Goal: Information Seeking & Learning: Learn about a topic

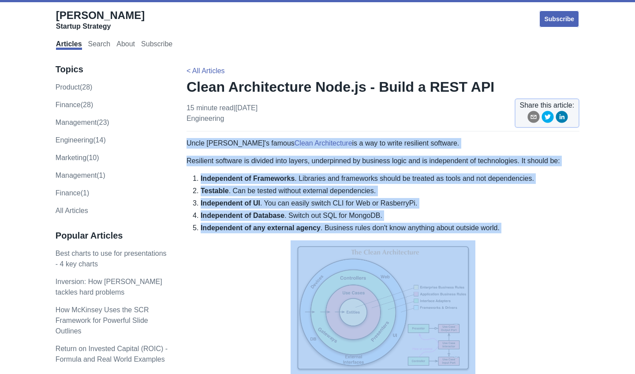
drag, startPoint x: 187, startPoint y: 142, endPoint x: 234, endPoint y: 243, distance: 111.3
click at [234, 243] on p at bounding box center [382, 308] width 393 height 137
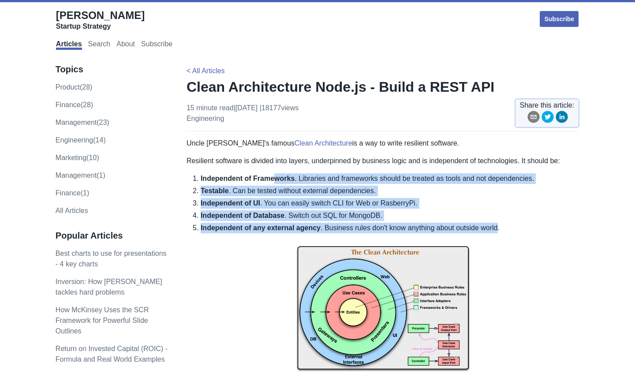
drag, startPoint x: 500, startPoint y: 225, endPoint x: 274, endPoint y: 174, distance: 232.3
click at [274, 174] on ol "Independent of Frameworks . Libraries and frameworks should be treated as tools…" at bounding box center [382, 203] width 393 height 60
click at [274, 174] on li "Independent of Frameworks . Libraries and frameworks should be treated as tools…" at bounding box center [390, 178] width 379 height 11
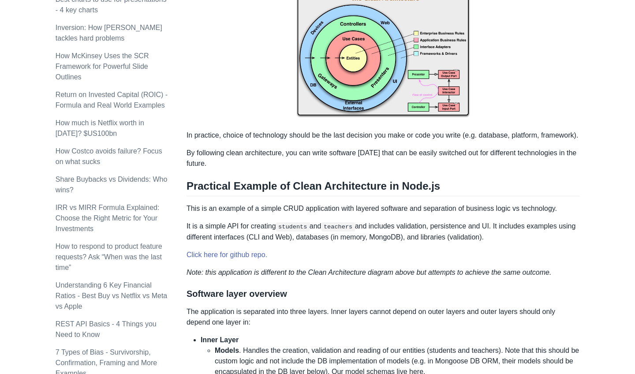
scroll to position [268, 0]
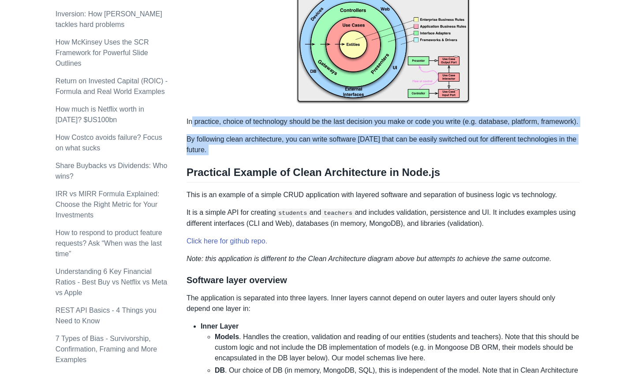
drag, startPoint x: 190, startPoint y: 125, endPoint x: 234, endPoint y: 166, distance: 59.9
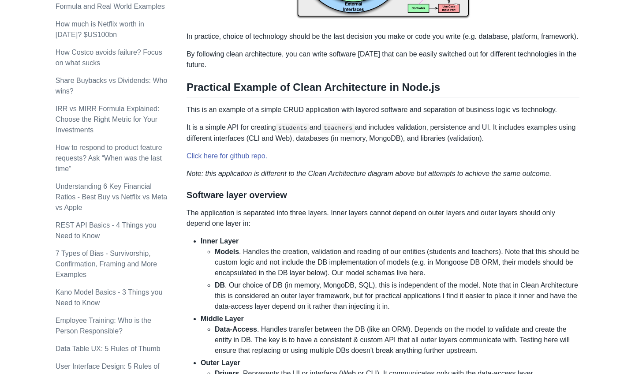
scroll to position [492, 0]
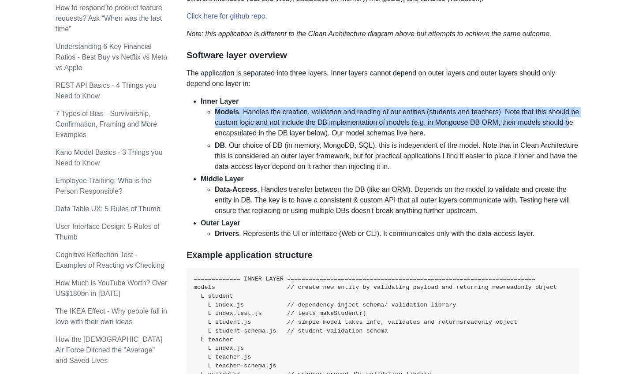
drag, startPoint x: 205, startPoint y: 120, endPoint x: 244, endPoint y: 142, distance: 44.0
click at [244, 142] on ul "Models . Handles the creation, validation and reading of our entities (students…" at bounding box center [390, 139] width 379 height 65
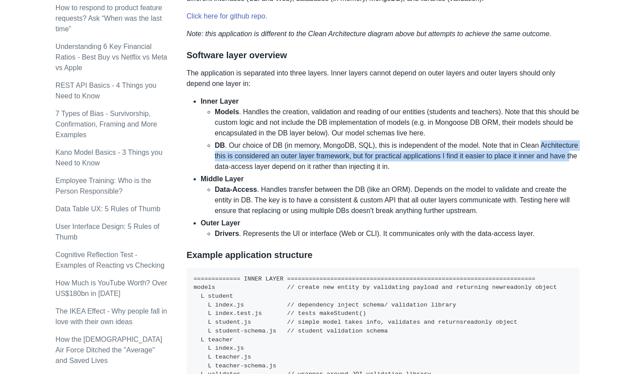
drag, startPoint x: 209, startPoint y: 163, endPoint x: 265, endPoint y: 178, distance: 58.0
click at [265, 172] on ul "Models . Handles the creation, validation and reading of our entities (students…" at bounding box center [390, 139] width 379 height 65
click at [265, 172] on li "DB . Our choice of DB (in memory, MongoDB, SQL), this is independent of the mod…" at bounding box center [397, 156] width 365 height 32
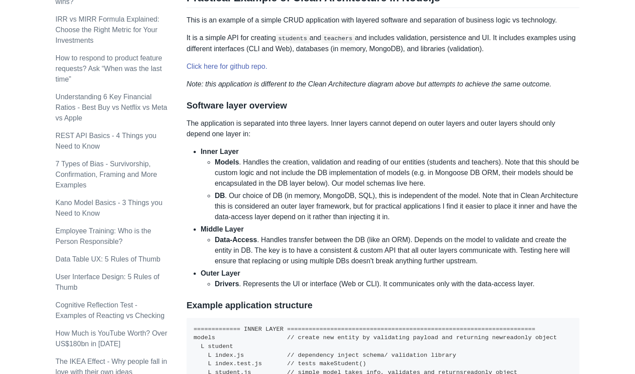
scroll to position [457, 0]
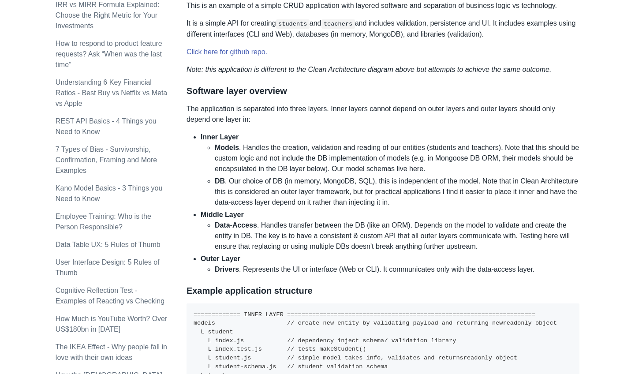
drag, startPoint x: 213, startPoint y: 273, endPoint x: 447, endPoint y: 274, distance: 233.2
click at [447, 274] on li "Outer Layer Drivers . Represents the UI or interface (Web or CLI). It communica…" at bounding box center [390, 264] width 379 height 21
drag, startPoint x: 349, startPoint y: 277, endPoint x: 563, endPoint y: 277, distance: 214.3
click at [563, 275] on li "Drivers . Represents the UI or interface (Web or CLI). It communicates only wit…" at bounding box center [397, 269] width 365 height 11
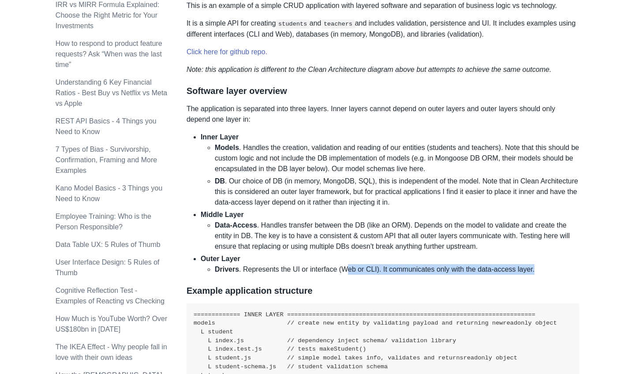
click at [563, 275] on li "Drivers . Represents the UI or interface (Web or CLI). It communicates only wit…" at bounding box center [397, 269] width 365 height 11
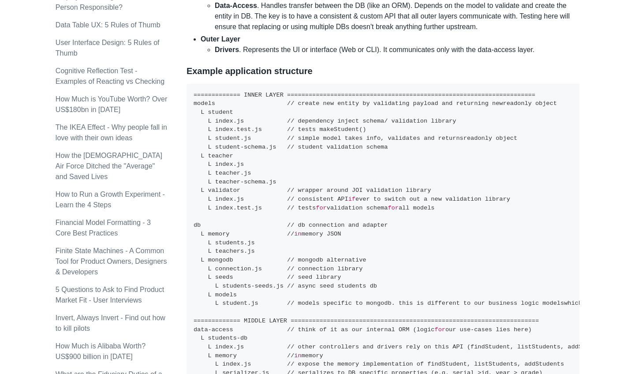
scroll to position [684, 0]
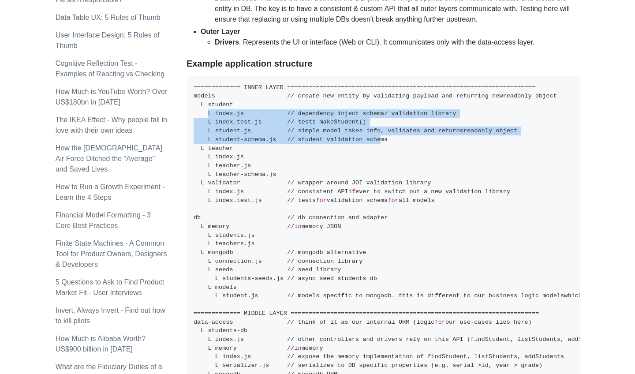
drag, startPoint x: 205, startPoint y: 121, endPoint x: 379, endPoint y: 145, distance: 176.3
click at [379, 145] on code "============= INNER LAYER =====================================================…" at bounding box center [436, 291] width 485 height 415
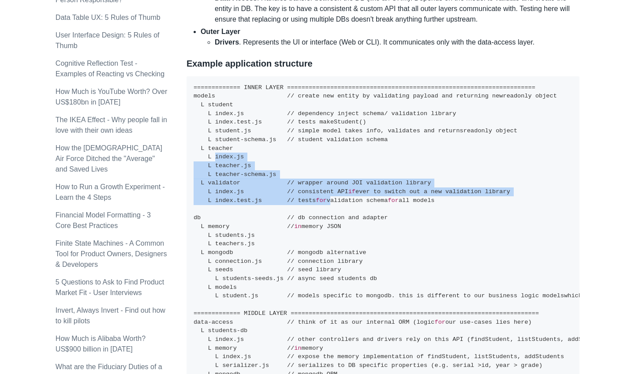
drag, startPoint x: 210, startPoint y: 167, endPoint x: 335, endPoint y: 206, distance: 130.2
click at [335, 206] on code "============= INNER LAYER =====================================================…" at bounding box center [436, 291] width 485 height 415
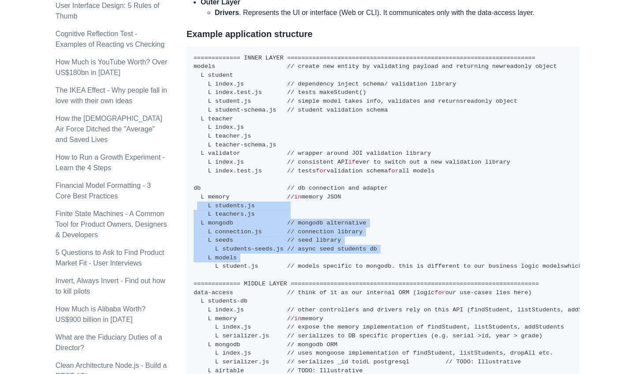
drag, startPoint x: 194, startPoint y: 207, endPoint x: 354, endPoint y: 264, distance: 170.1
click at [355, 264] on pre "============= INNER LAYER =====================================================…" at bounding box center [382, 262] width 393 height 431
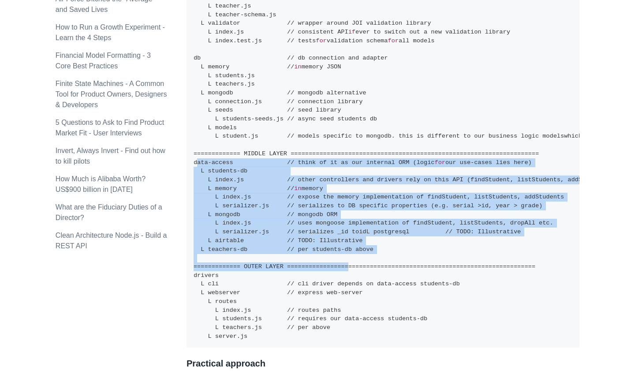
drag, startPoint x: 192, startPoint y: 166, endPoint x: 331, endPoint y: 269, distance: 172.6
click at [331, 269] on pre "============= INNER LAYER =====================================================…" at bounding box center [382, 132] width 393 height 431
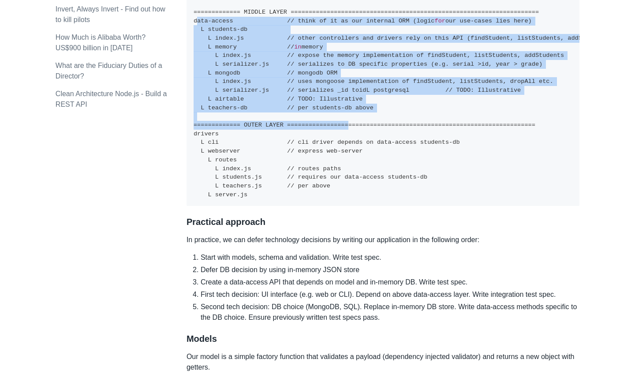
scroll to position [1011, 0]
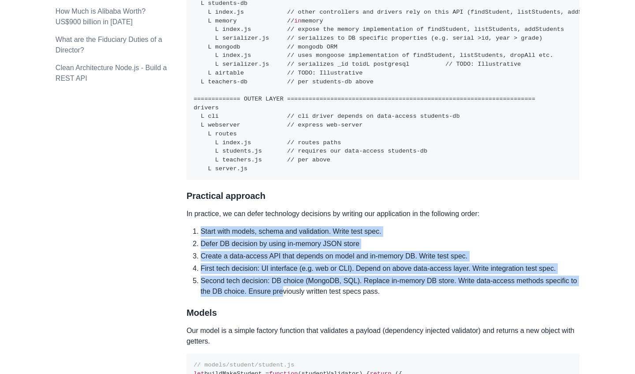
drag, startPoint x: 192, startPoint y: 224, endPoint x: 294, endPoint y: 291, distance: 122.0
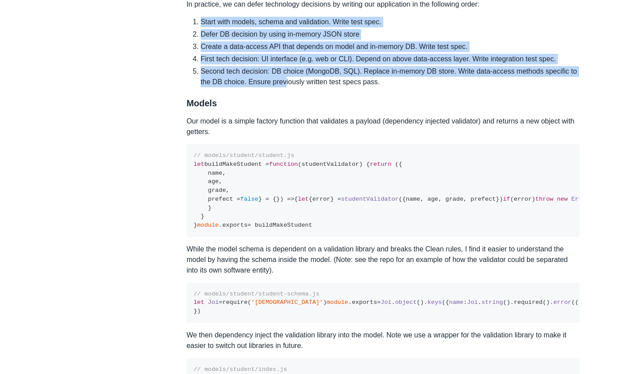
scroll to position [1388, 0]
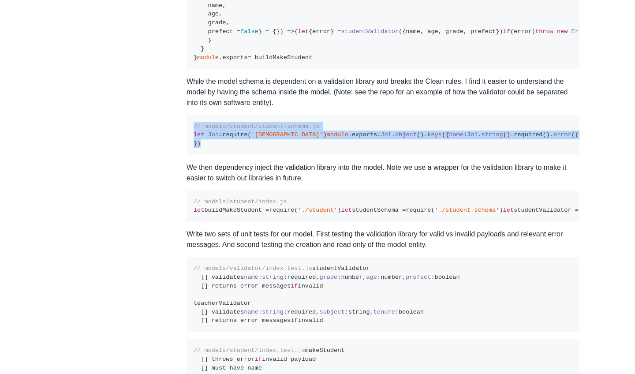
drag, startPoint x: 192, startPoint y: 226, endPoint x: 213, endPoint y: 295, distance: 72.0
click at [213, 155] on pre "// models/student/student-schema.js let Joi = require ( 'joi' ) module . export…" at bounding box center [382, 135] width 393 height 40
drag, startPoint x: 206, startPoint y: 295, endPoint x: 192, endPoint y: 228, distance: 68.0
click at [192, 155] on pre "// models/student/student-schema.js let Joi = require ( 'joi' ) module . export…" at bounding box center [382, 135] width 393 height 40
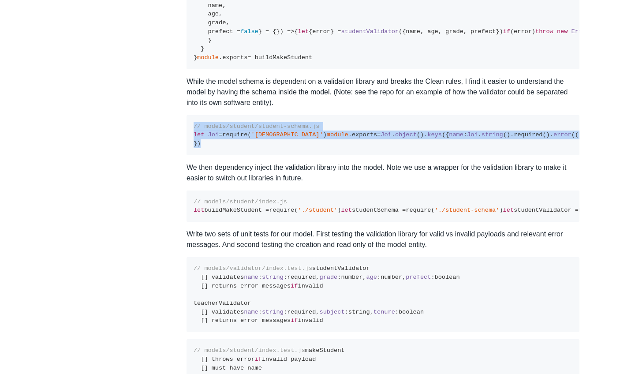
click at [148, 245] on div "Topics product (28) finance (28) management (23) engineering (14) marketing (10…" at bounding box center [318, 182] width 524 height 3034
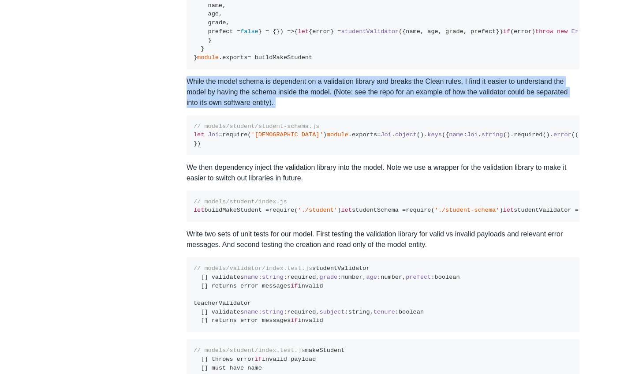
drag, startPoint x: 186, startPoint y: 183, endPoint x: 188, endPoint y: 213, distance: 30.5
click at [188, 213] on div "Uncle [PERSON_NAME]'s famous Clean Architecture is a way to write resilient sof…" at bounding box center [382, 138] width 393 height 2776
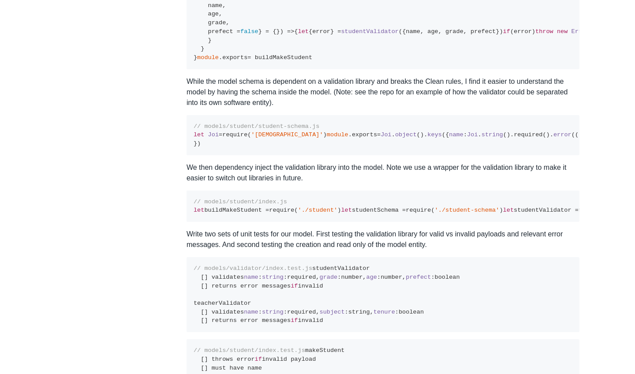
click at [188, 213] on div "Uncle [PERSON_NAME]'s famous Clean Architecture is a way to write resilient sof…" at bounding box center [382, 138] width 393 height 2776
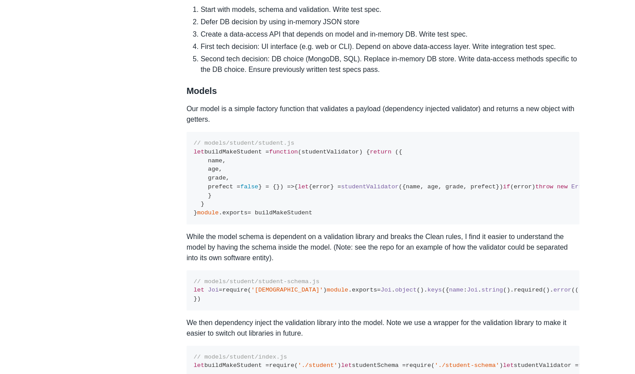
scroll to position [1227, 0]
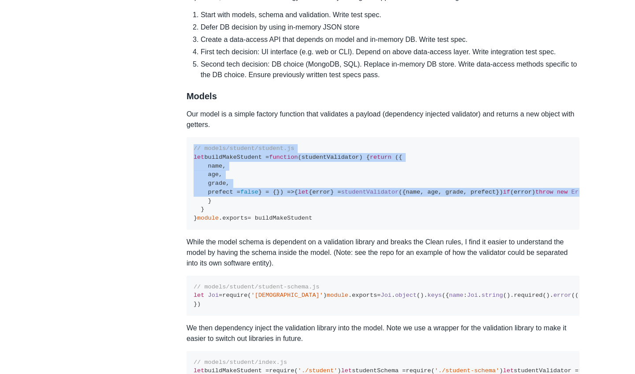
drag, startPoint x: 194, startPoint y: 135, endPoint x: 227, endPoint y: 272, distance: 140.6
click at [227, 271] on div "Uncle [PERSON_NAME]'s famous Clean Architecture is a way to write resilient sof…" at bounding box center [382, 299] width 393 height 2776
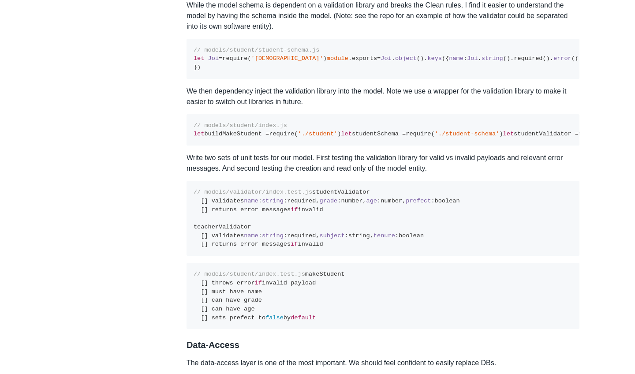
scroll to position [1582, 0]
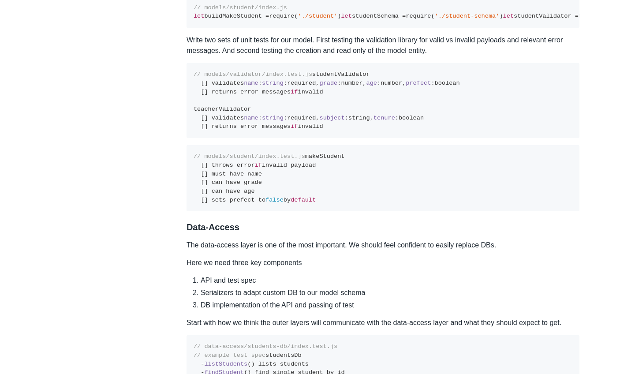
drag, startPoint x: 191, startPoint y: 167, endPoint x: 207, endPoint y: 222, distance: 56.9
click at [207, 28] on pre "// models/student/index.js let buildMakeStudent = require ( './student' ) let s…" at bounding box center [382, 11] width 393 height 31
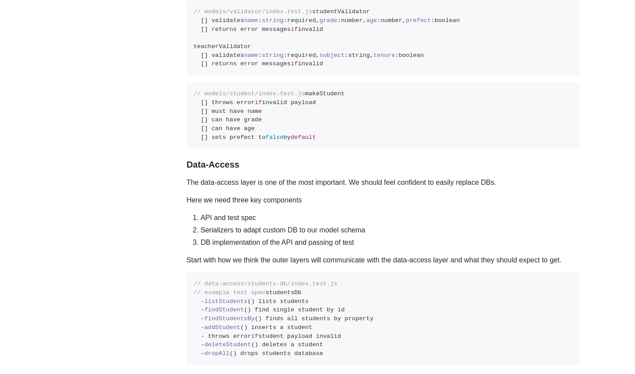
scroll to position [1699, 0]
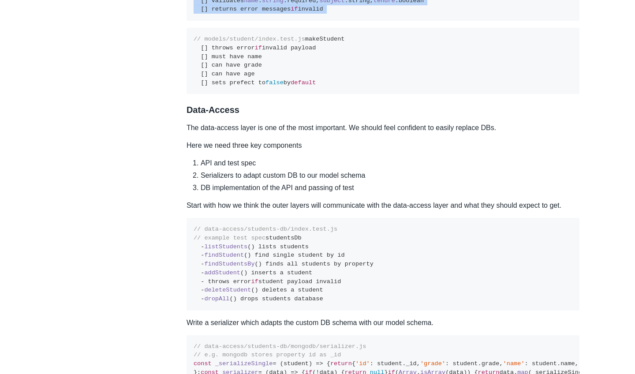
drag, startPoint x: 187, startPoint y: 155, endPoint x: 234, endPoint y: 234, distance: 91.6
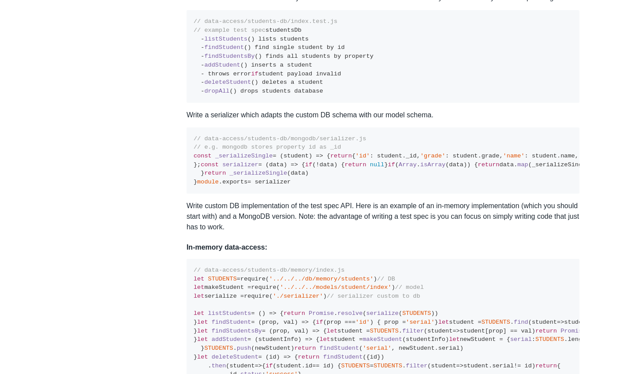
drag, startPoint x: 192, startPoint y: 161, endPoint x: 209, endPoint y: 204, distance: 45.8
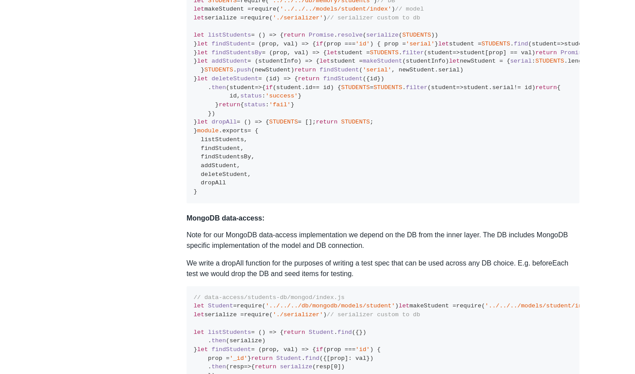
scroll to position [2292, 0]
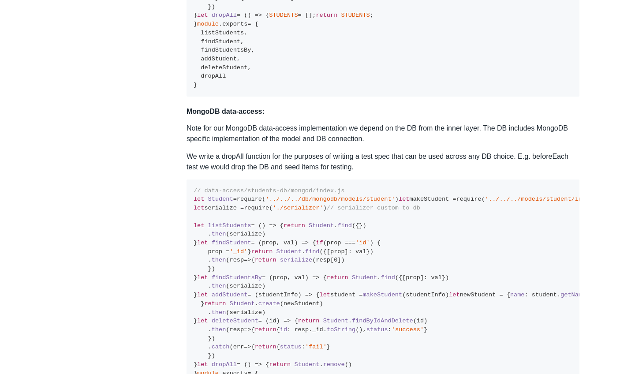
drag, startPoint x: 191, startPoint y: 175, endPoint x: 268, endPoint y: 286, distance: 134.6
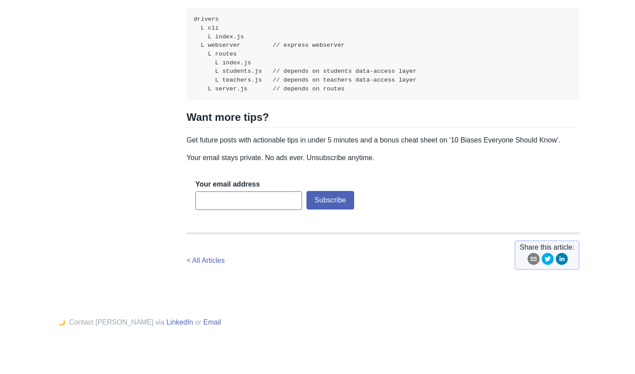
scroll to position [3028, 0]
drag, startPoint x: 204, startPoint y: 131, endPoint x: 301, endPoint y: 285, distance: 182.3
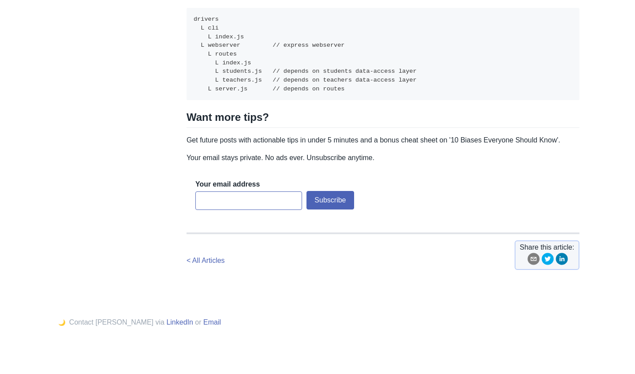
drag, startPoint x: 201, startPoint y: 137, endPoint x: 278, endPoint y: 276, distance: 159.6
drag, startPoint x: 215, startPoint y: 134, endPoint x: 257, endPoint y: 273, distance: 144.6
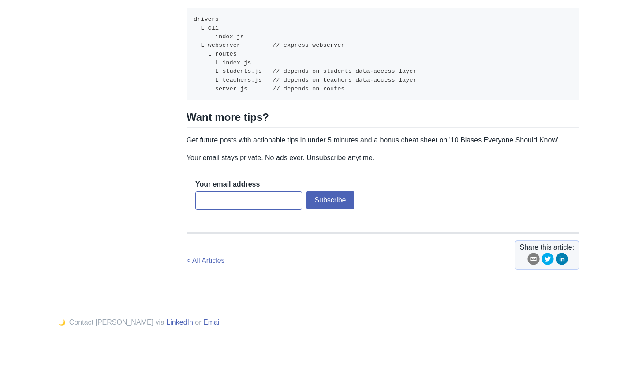
scroll to position [3602, 0]
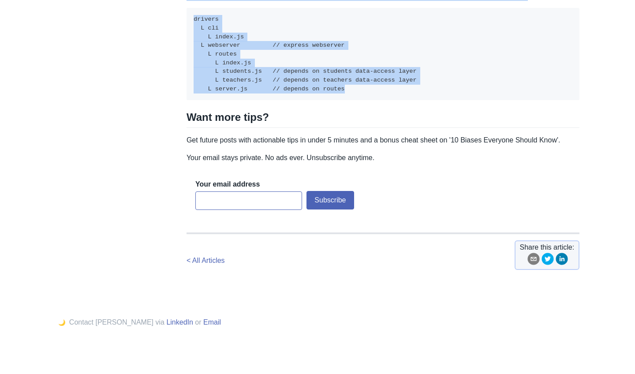
drag, startPoint x: 191, startPoint y: 169, endPoint x: 237, endPoint y: 266, distance: 107.3
click at [237, 100] on pre "drivers L cli L index.js L webserver // express webserver L routes L index.js L…" at bounding box center [382, 54] width 393 height 92
